Goal: Task Accomplishment & Management: Manage account settings

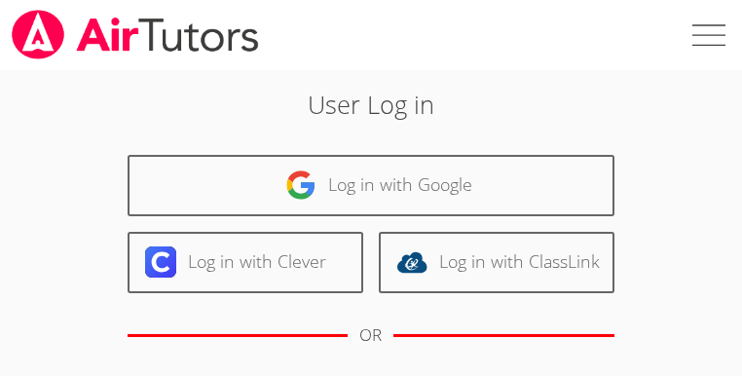
scroll to position [306, 0]
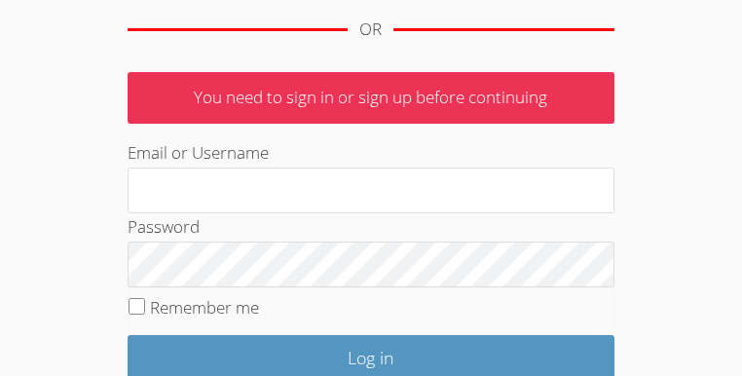
type input "[EMAIL_ADDRESS][DOMAIN_NAME]"
click at [203, 299] on label "Remember me" at bounding box center [204, 307] width 109 height 22
click at [145, 299] on input "Remember me" at bounding box center [137, 306] width 17 height 17
checkbox input "true"
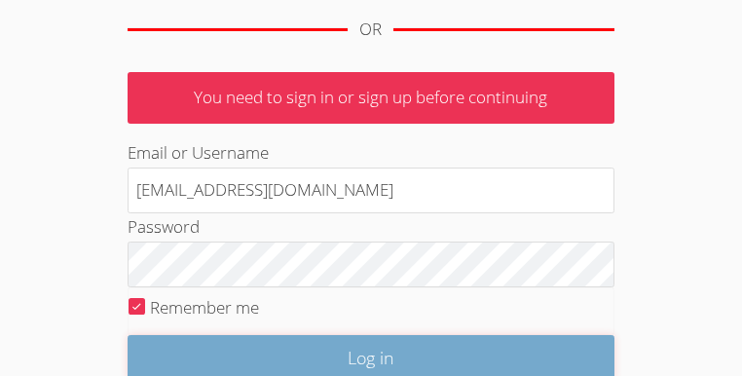
drag, startPoint x: 364, startPoint y: 350, endPoint x: 332, endPoint y: 363, distance: 34.9
click at [363, 351] on input "Log in" at bounding box center [371, 358] width 487 height 46
